Goal: Book appointment/travel/reservation

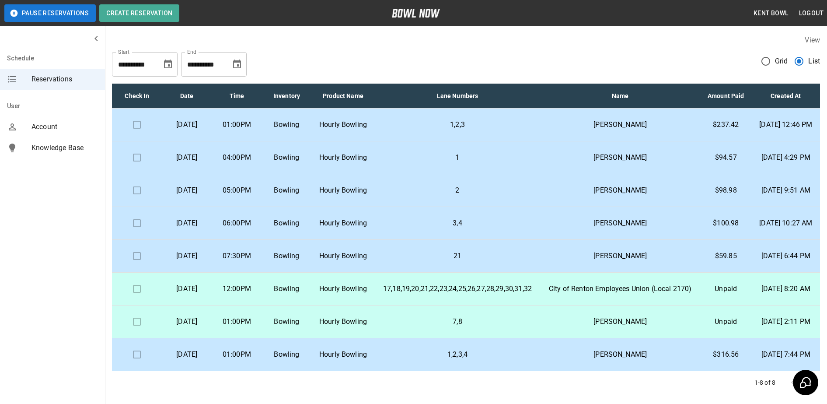
click at [375, 134] on td "Hourly Bowling" at bounding box center [343, 125] width 63 height 33
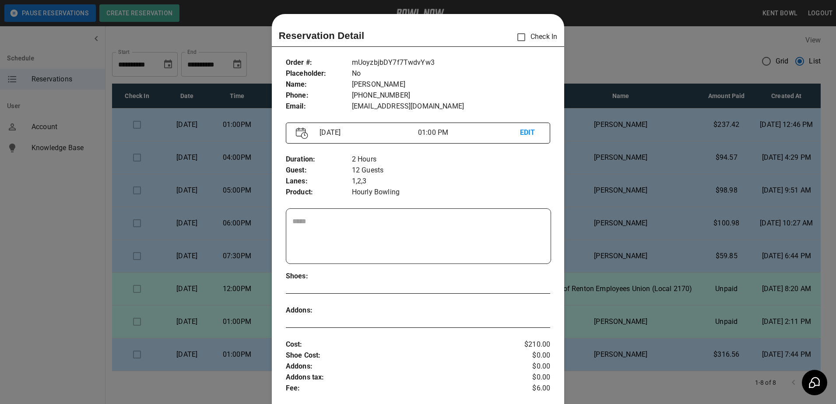
scroll to position [14, 0]
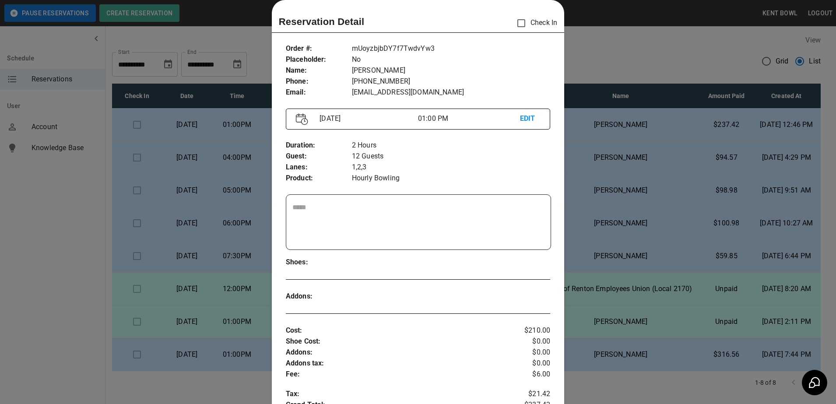
click at [204, 42] on div at bounding box center [418, 202] width 836 height 404
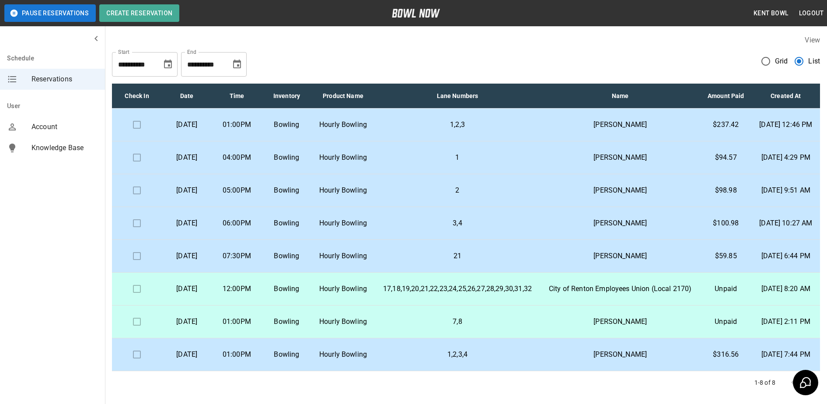
click at [255, 163] on p "04:00PM" at bounding box center [237, 157] width 36 height 11
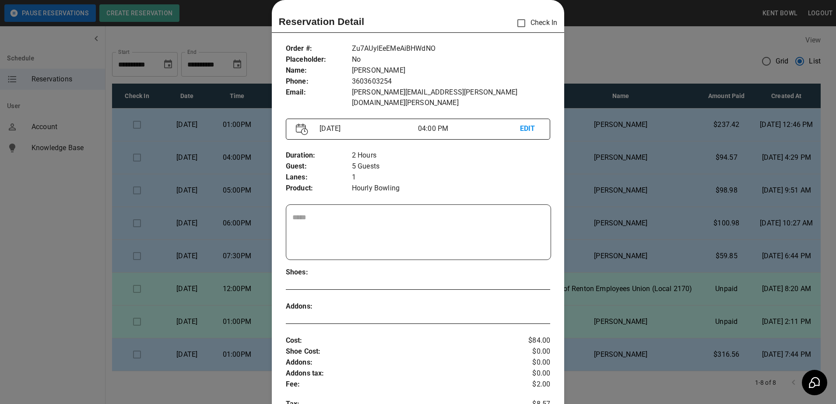
click at [214, 31] on div at bounding box center [418, 202] width 836 height 404
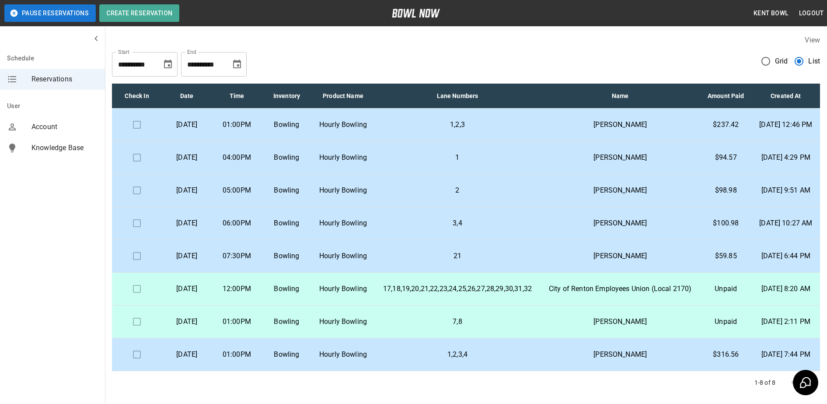
click at [433, 130] on td "1,2,3" at bounding box center [458, 125] width 166 height 33
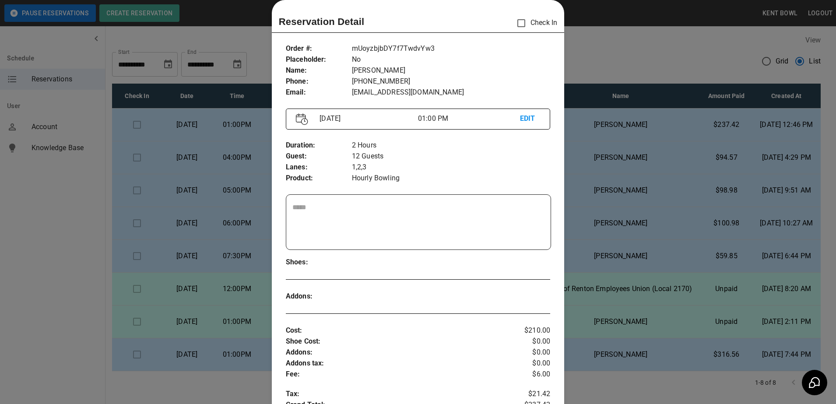
click at [230, 162] on div at bounding box center [418, 202] width 836 height 404
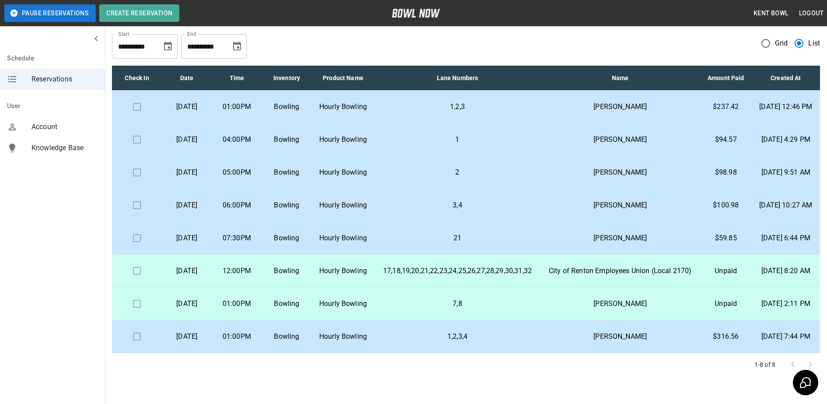
scroll to position [0, 0]
